Goal: Task Accomplishment & Management: Use online tool/utility

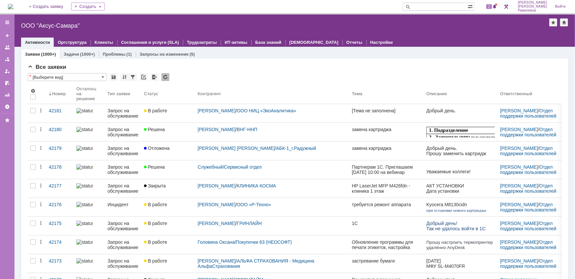
click at [436, 6] on input "text" at bounding box center [435, 7] width 65 height 8
type input "42118"
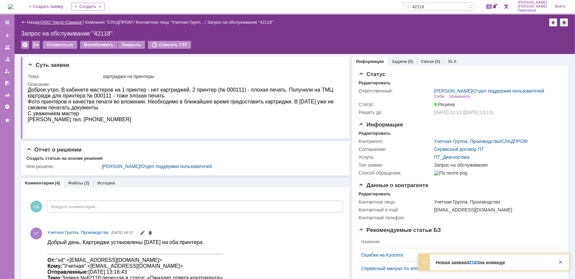
click at [61, 22] on link "ООО "Аксус-Самара"" at bounding box center [62, 22] width 43 height 5
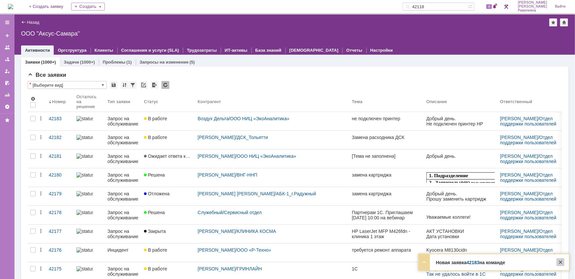
click at [563, 262] on div at bounding box center [561, 263] width 8 height 8
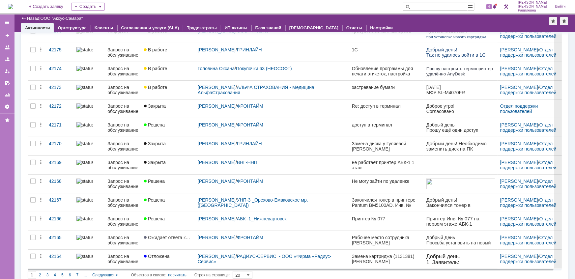
scroll to position [203, 0]
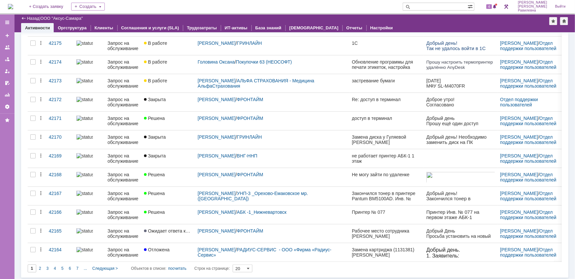
drag, startPoint x: 41, startPoint y: 269, endPoint x: 58, endPoint y: 259, distance: 19.3
click at [41, 268] on div "2" at bounding box center [40, 269] width 8 height 8
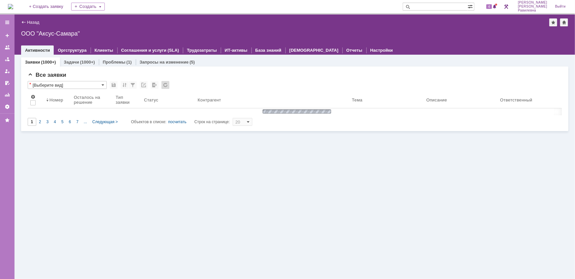
type input "2"
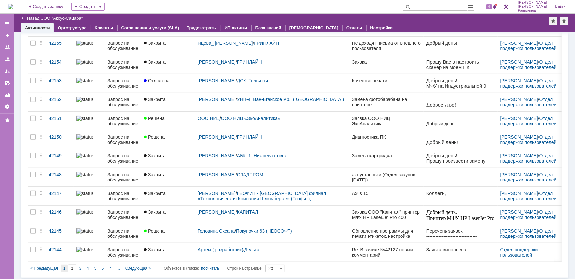
click at [66, 268] on div "1" at bounding box center [65, 269] width 8 height 8
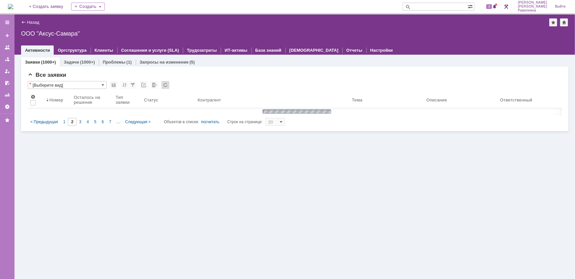
type input "1"
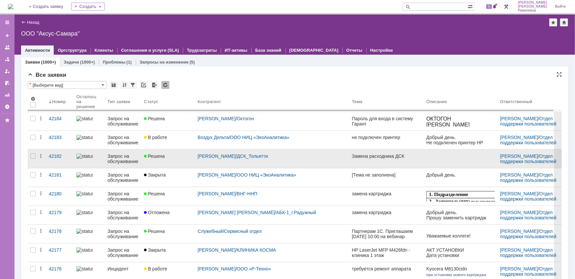
click at [123, 162] on div "Запрос на обслуживание" at bounding box center [123, 159] width 31 height 11
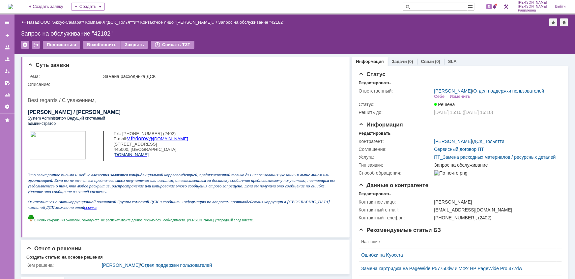
click at [63, 18] on div "Назад | ООО "Аксус-Самара" / Компания "ДСК_Тольятти" / Контактное лицо "[PERSON…" at bounding box center [295, 22] width 548 height 8
click at [61, 20] on link "ООО "Аксус-Самара"" at bounding box center [62, 22] width 43 height 5
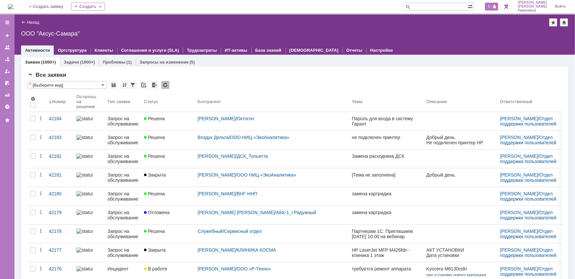
click at [493, 6] on span "5" at bounding box center [490, 6] width 6 height 5
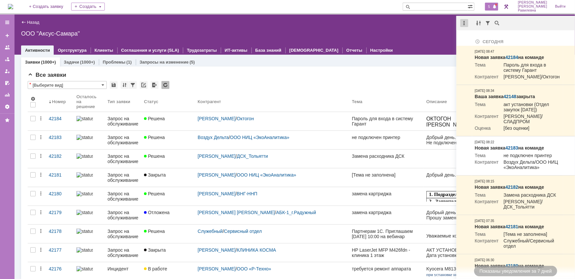
click at [466, 23] on div at bounding box center [465, 23] width 8 height 8
click at [475, 38] on div "Отметить уведомления прочитанными" at bounding box center [510, 40] width 88 height 5
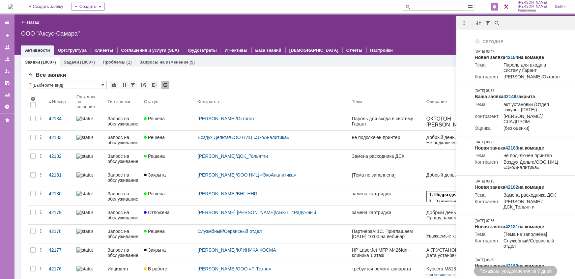
click at [250, 74] on div "Все заявки" at bounding box center [295, 75] width 535 height 7
